Goal: Find specific page/section: Find specific page/section

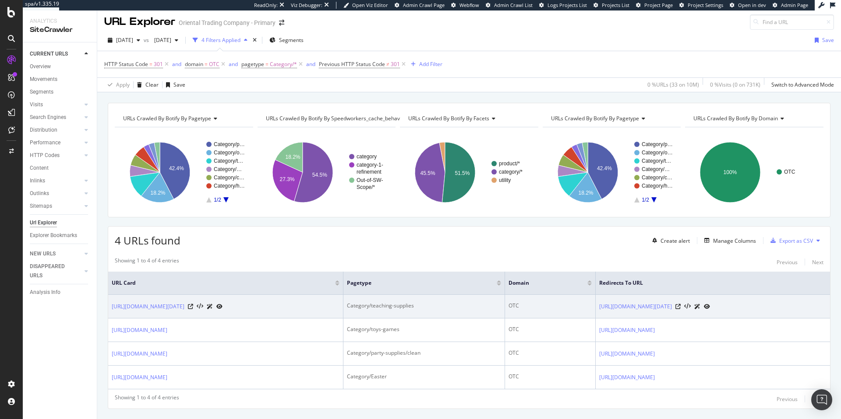
scroll to position [4, 0]
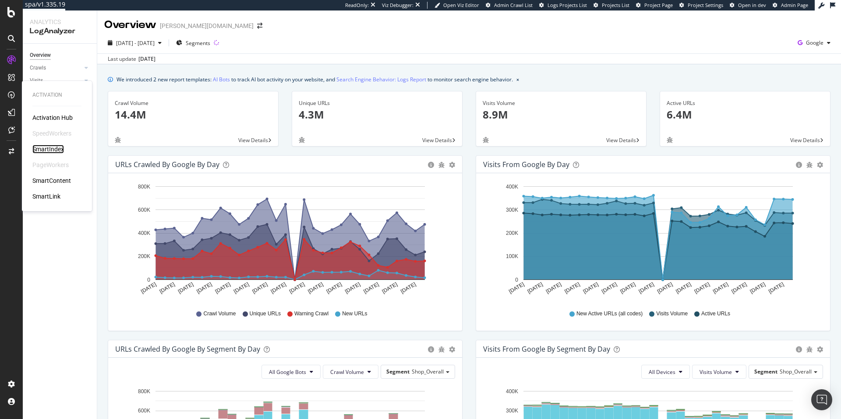
click at [51, 148] on div "SmartIndex" at bounding box center [48, 149] width 32 height 9
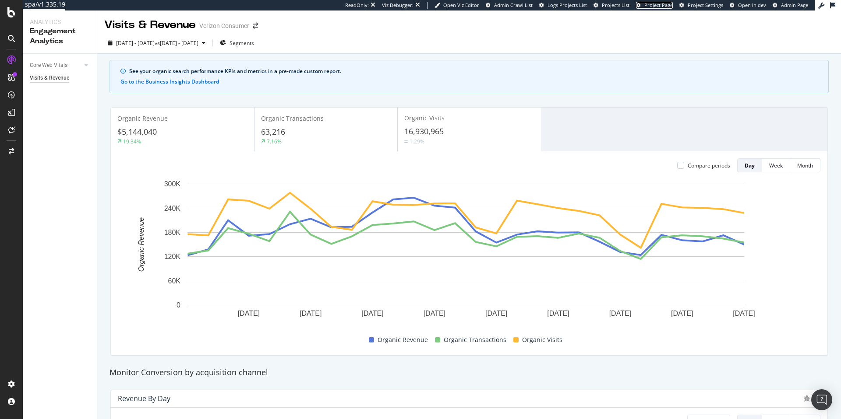
click at [657, 5] on span "Project Page" at bounding box center [658, 5] width 28 height 7
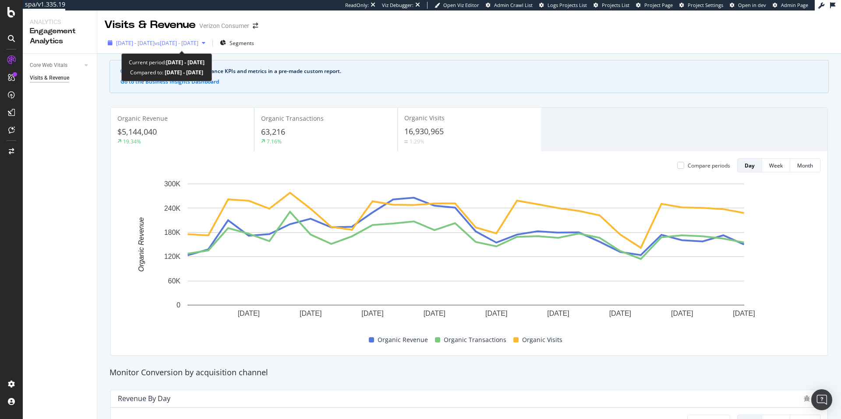
click at [204, 39] on div "2025 Mar. 29th - Apr. 25th vs 2025 Mar. 1st - Mar. 28th" at bounding box center [156, 42] width 105 height 13
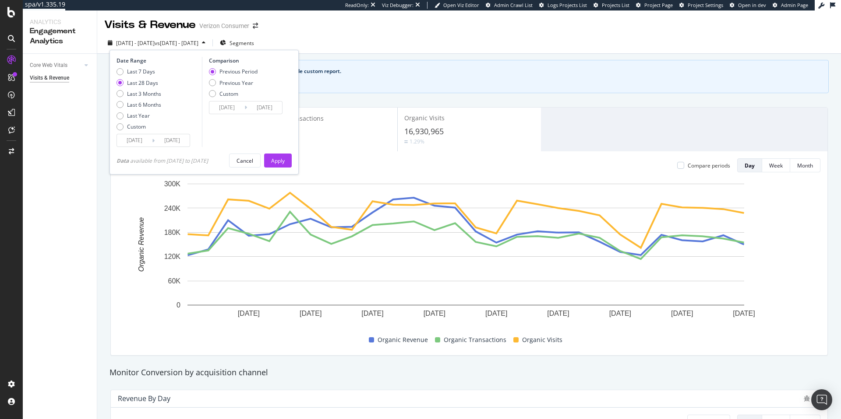
click at [145, 136] on input "2025/03/29" at bounding box center [134, 140] width 35 height 12
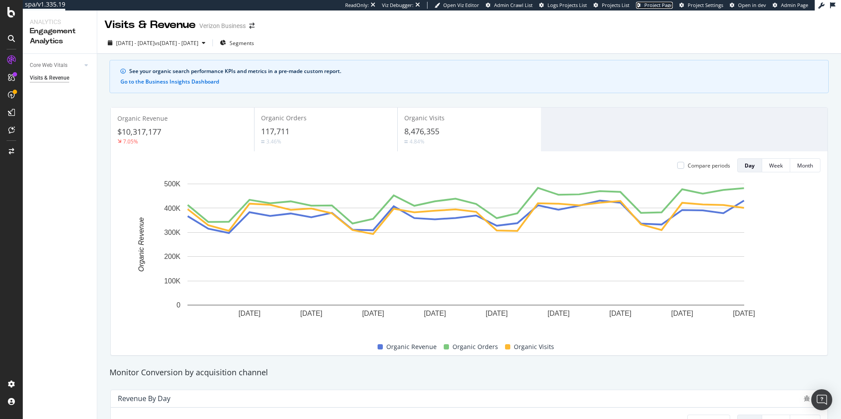
click at [666, 7] on span "Project Page" at bounding box center [658, 5] width 28 height 7
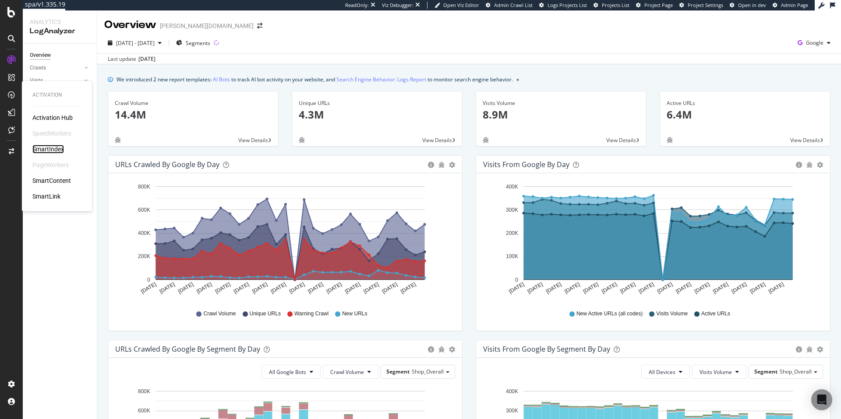
click at [60, 150] on div "SmartIndex" at bounding box center [48, 149] width 32 height 9
